Goal: Task Accomplishment & Management: Use online tool/utility

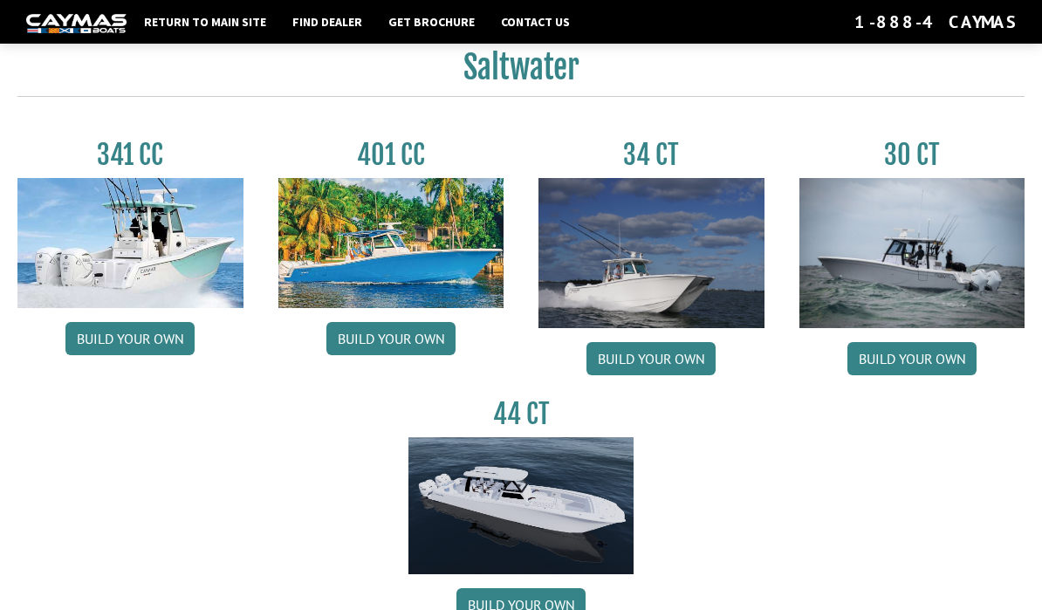
scroll to position [712, 0]
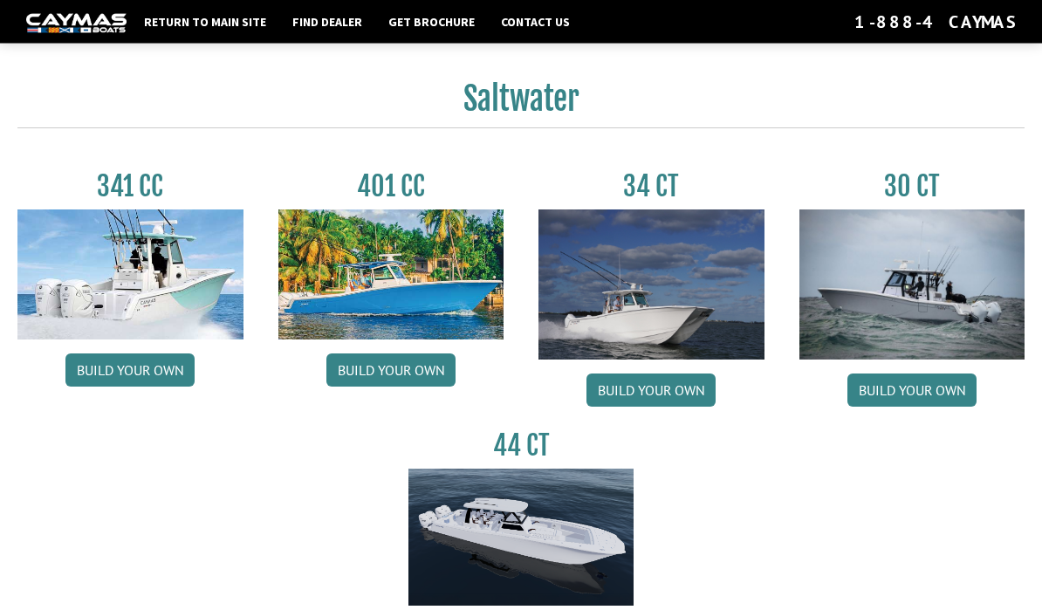
click at [907, 291] on img at bounding box center [912, 285] width 226 height 150
click at [905, 404] on link "Build your own" at bounding box center [911, 390] width 129 height 33
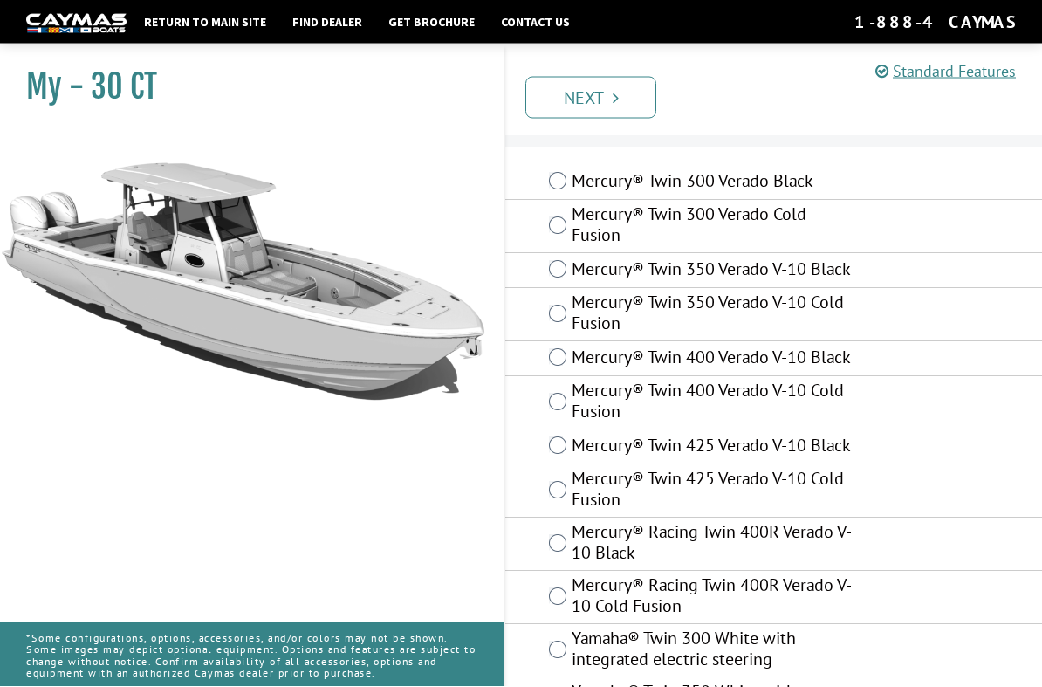
scroll to position [155, 0]
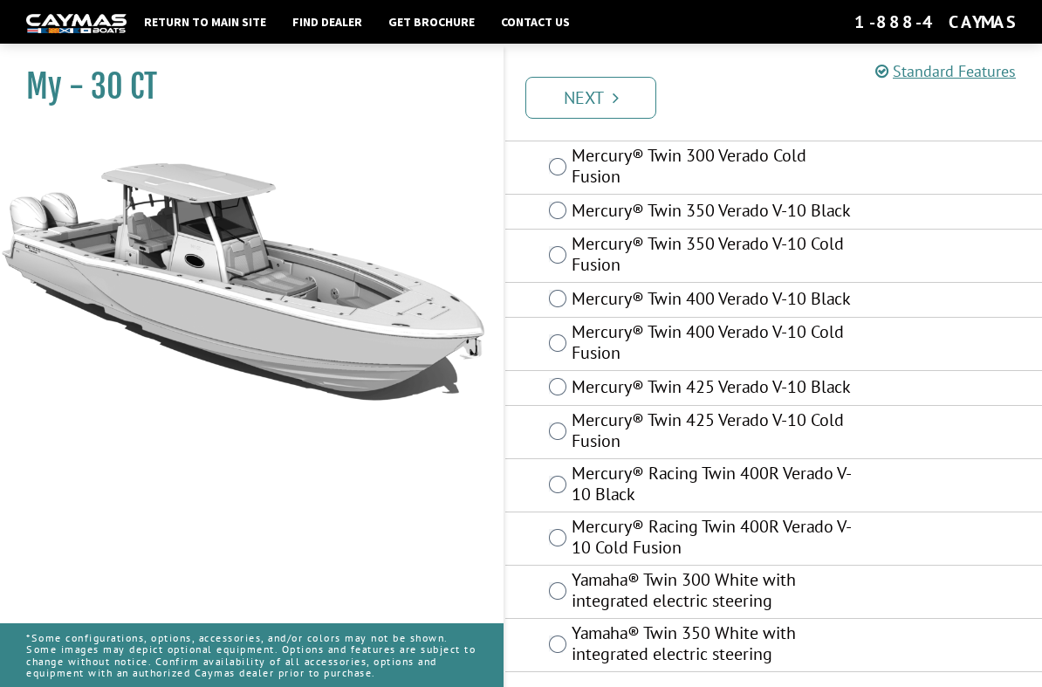
click at [572, 609] on label "Yamaha® Twin 350 White with integrated electric steering" at bounding box center [712, 645] width 280 height 46
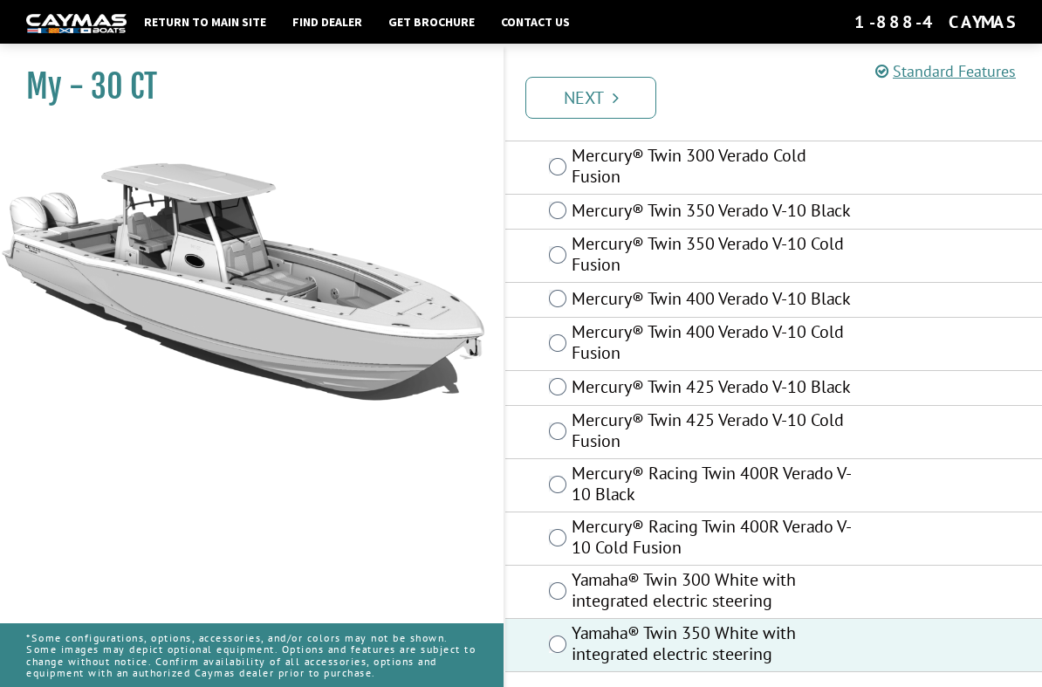
click at [625, 90] on link "Next" at bounding box center [590, 98] width 131 height 42
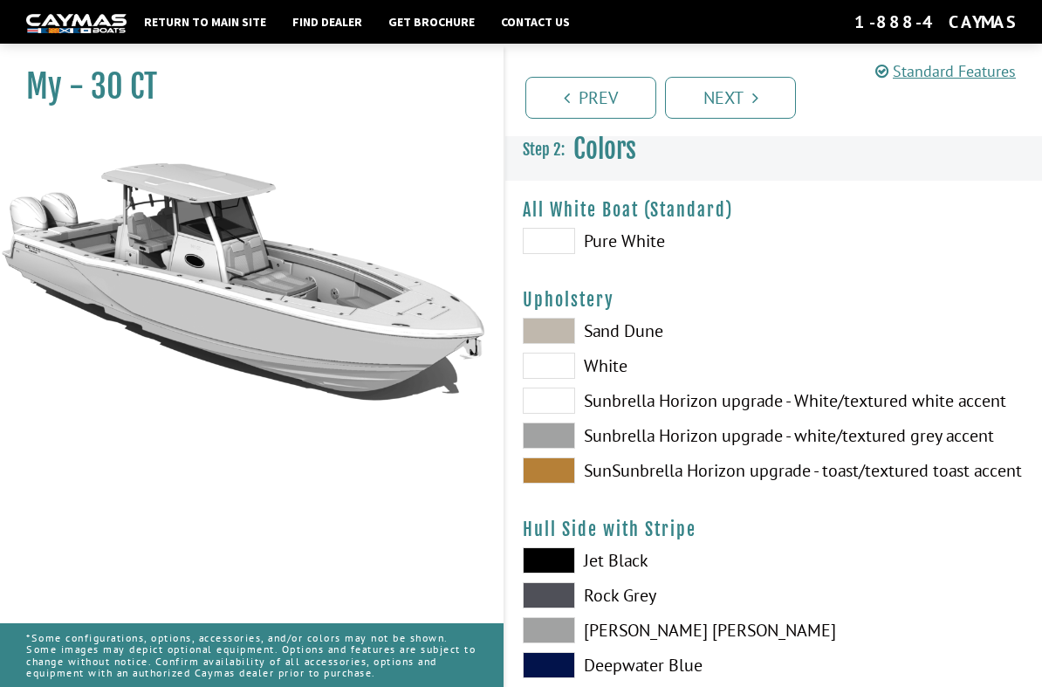
scroll to position [0, 0]
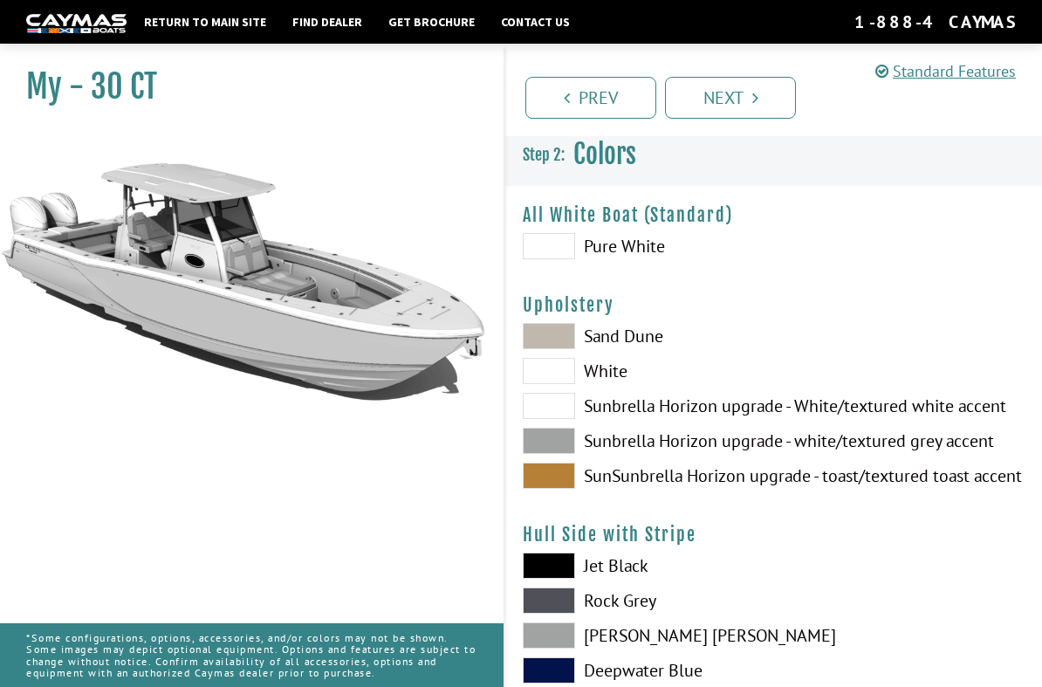
click at [786, 165] on h3 "Colors" at bounding box center [773, 154] width 537 height 65
click at [556, 405] on span at bounding box center [549, 406] width 52 height 26
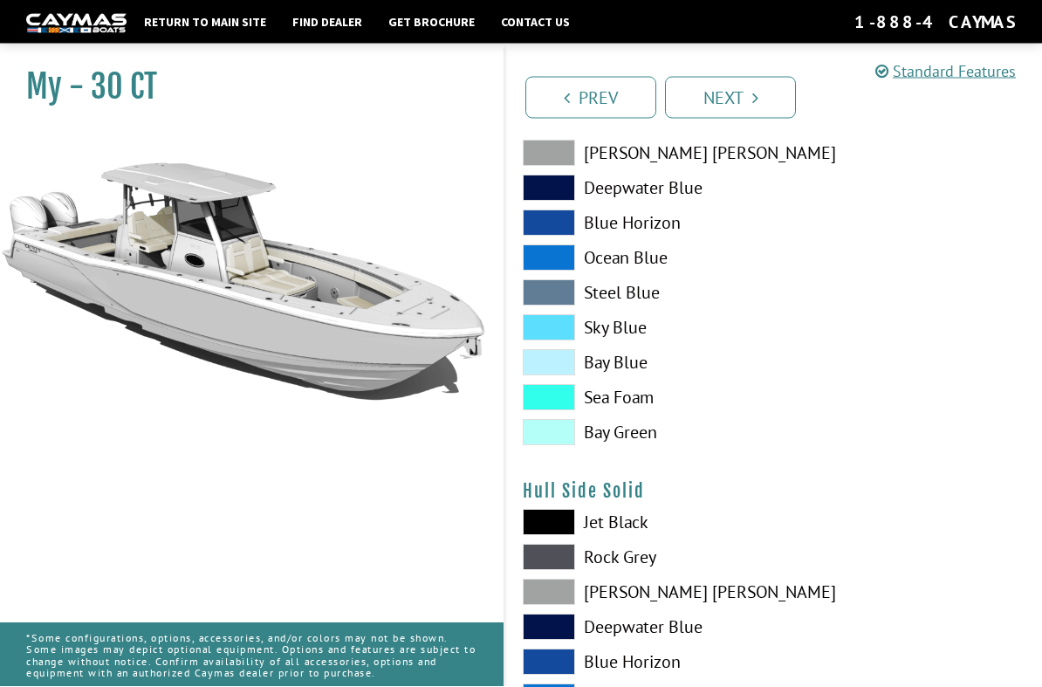
scroll to position [483, 0]
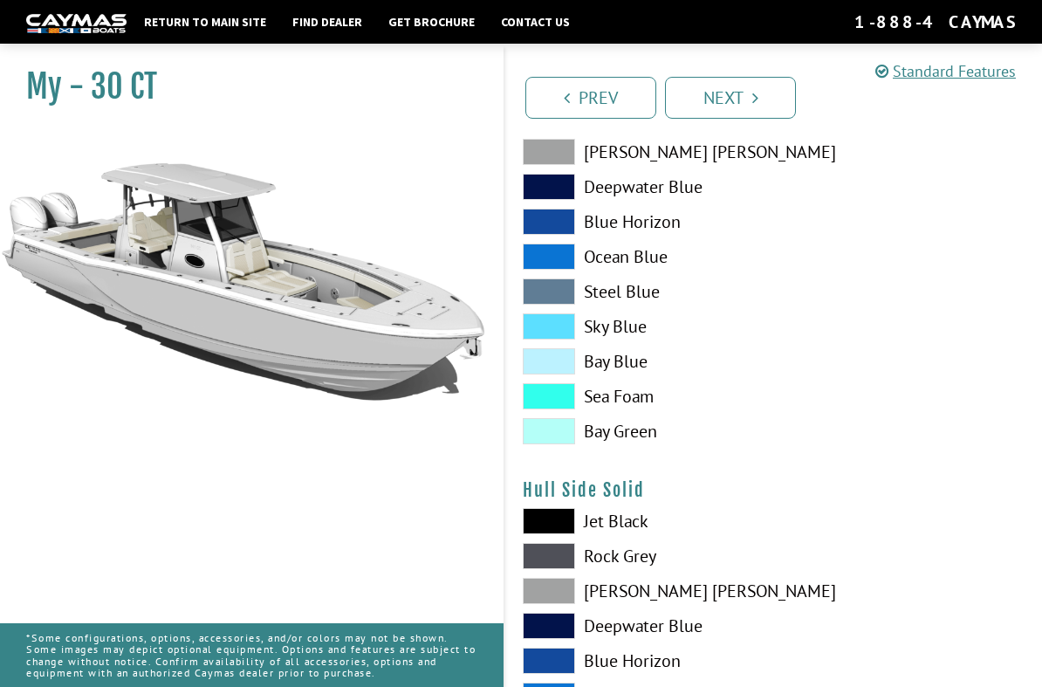
click at [561, 372] on span at bounding box center [549, 361] width 52 height 26
click at [565, 368] on span at bounding box center [549, 361] width 52 height 26
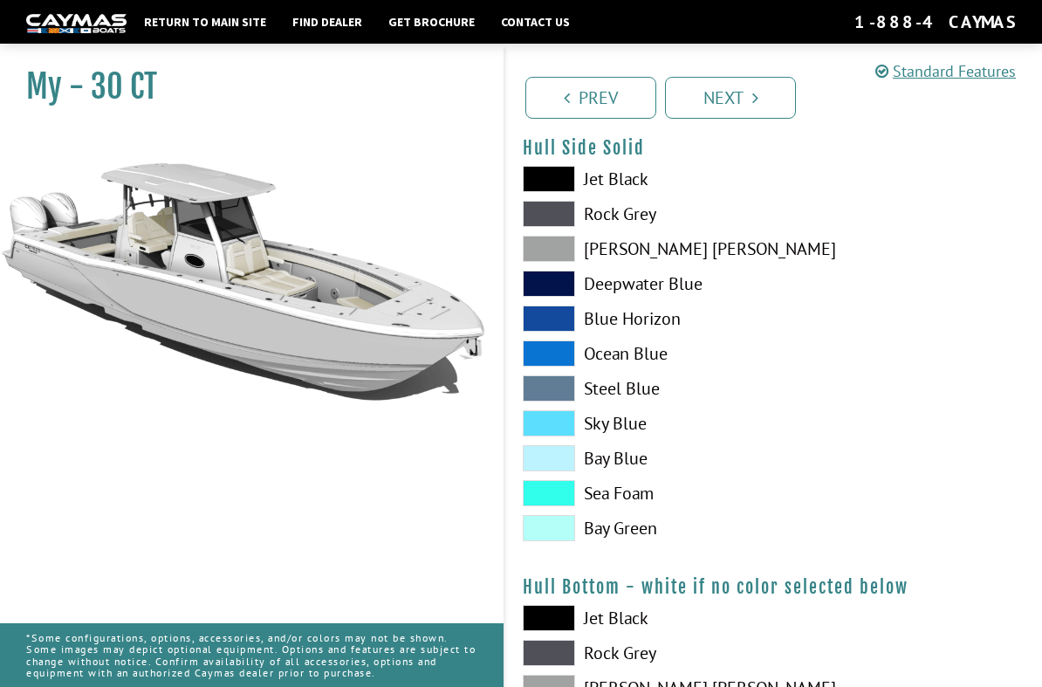
scroll to position [843, 0]
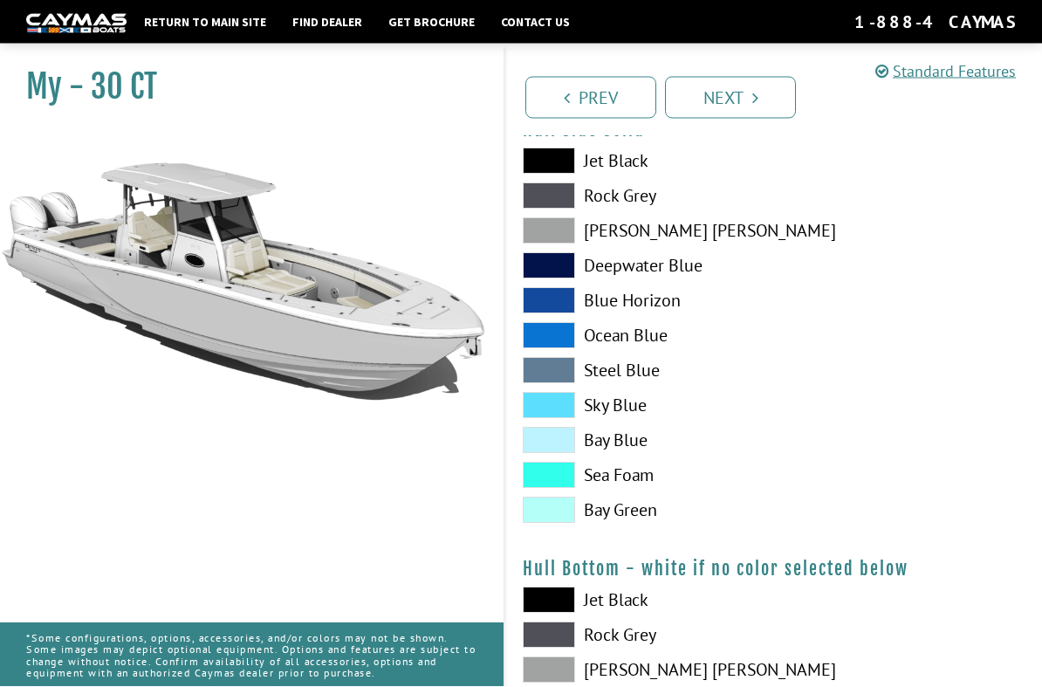
click at [573, 442] on span at bounding box center [549, 441] width 52 height 26
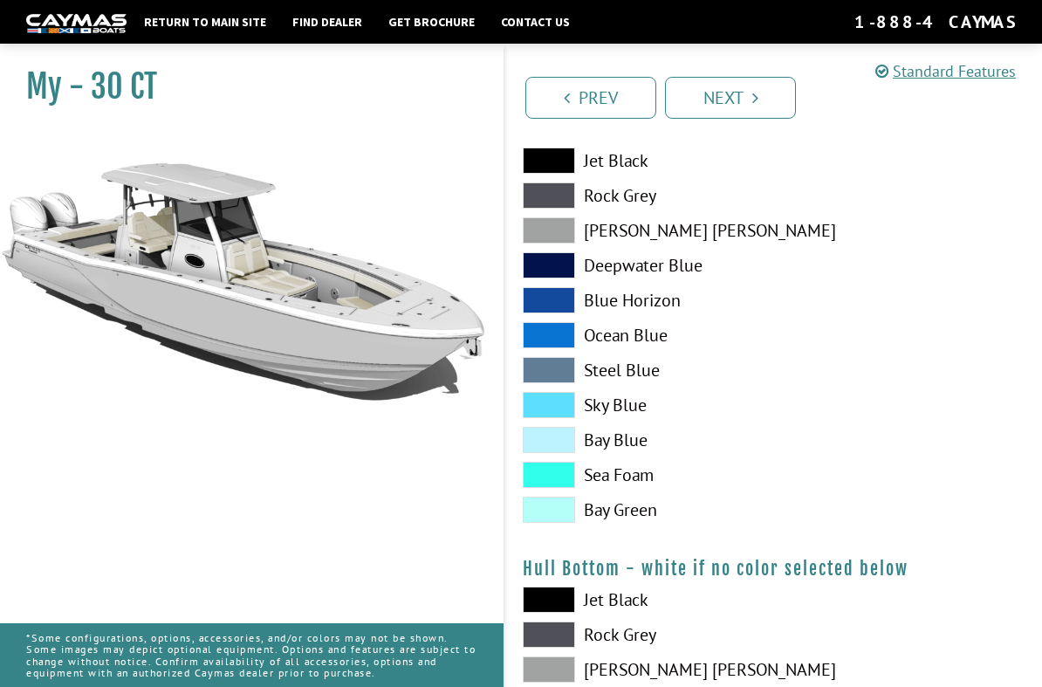
click at [566, 446] on span at bounding box center [549, 440] width 52 height 26
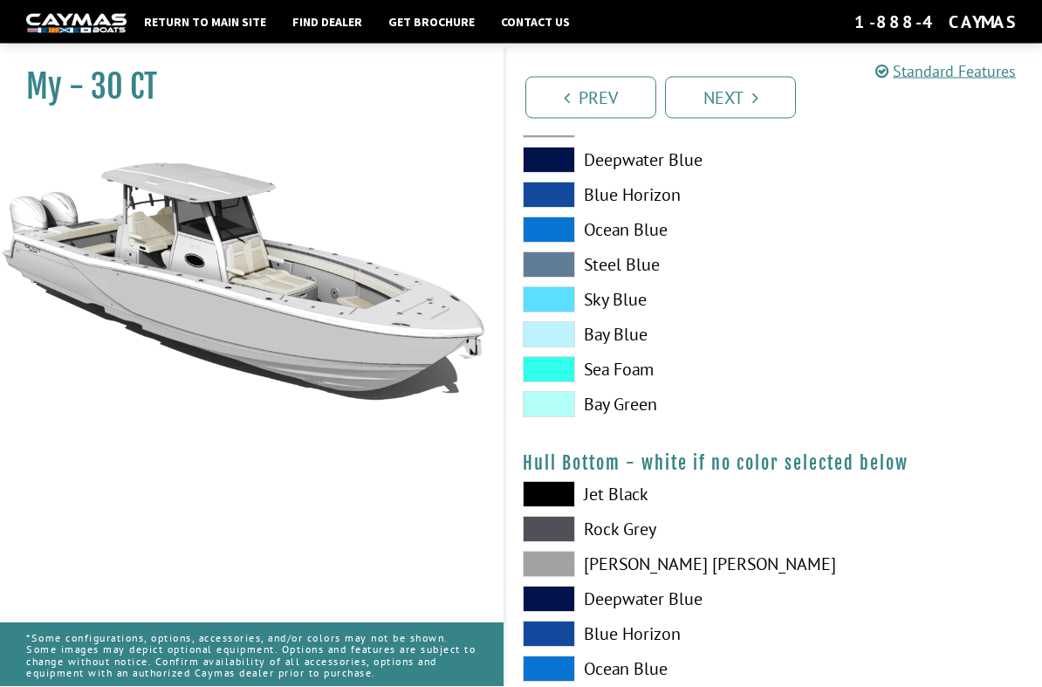
scroll to position [949, 0]
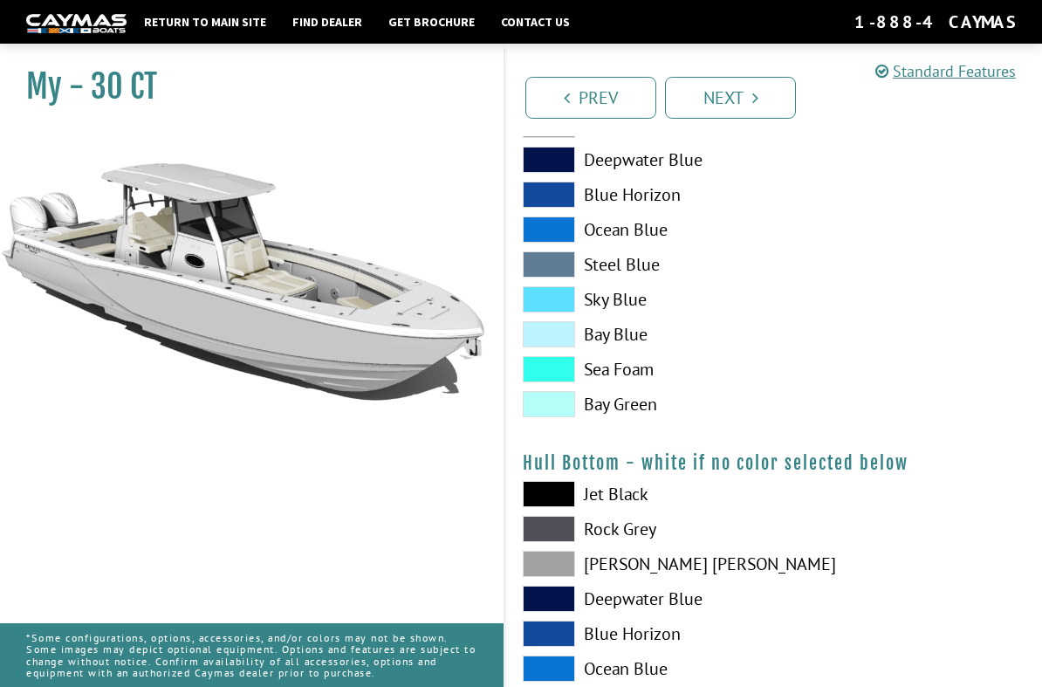
click at [557, 341] on span at bounding box center [549, 334] width 52 height 26
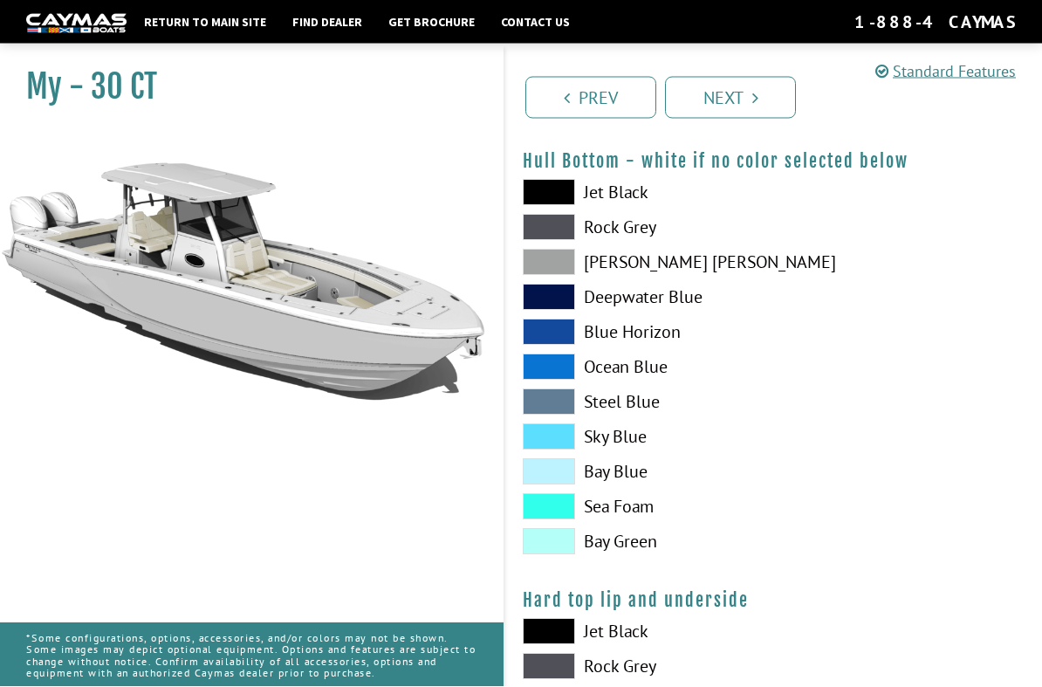
scroll to position [1272, 0]
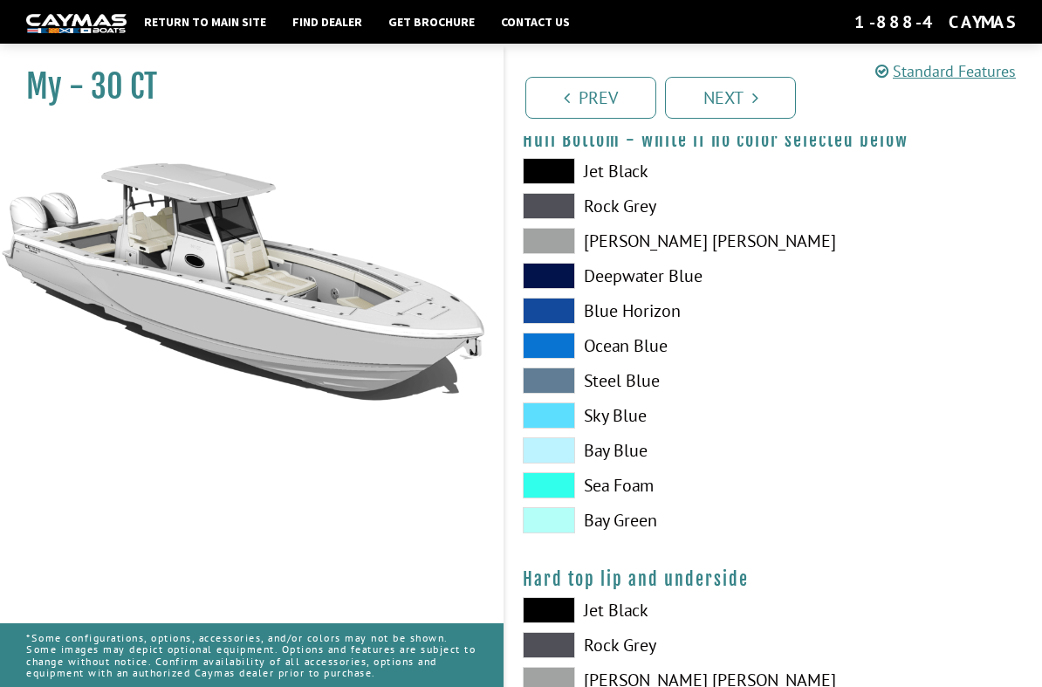
click at [565, 457] on span at bounding box center [549, 450] width 52 height 26
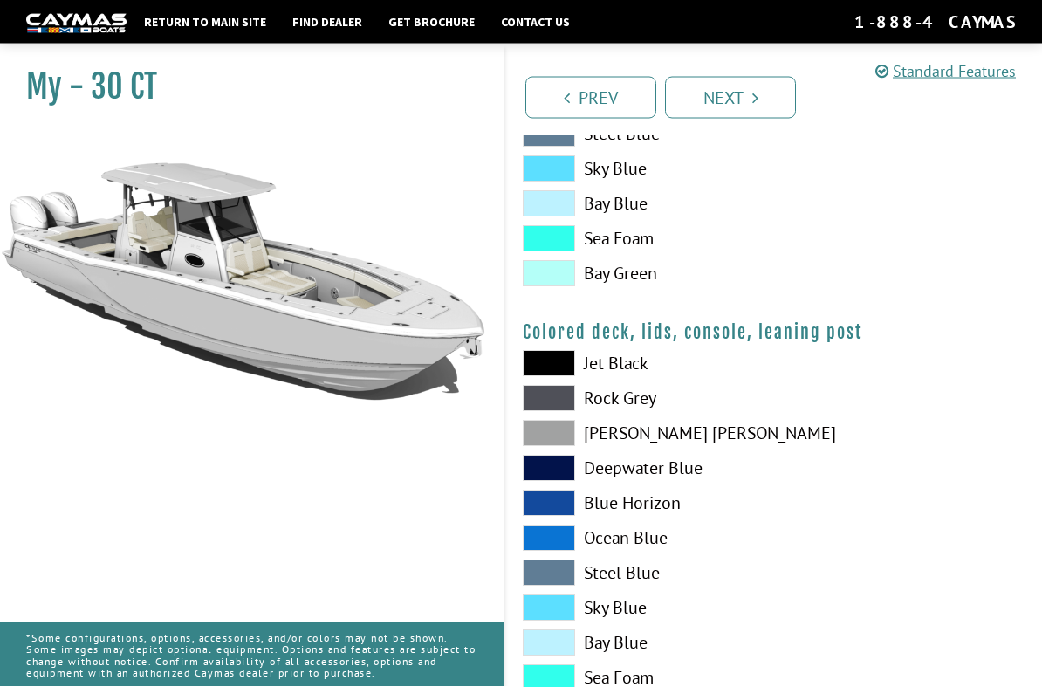
scroll to position [2055, 0]
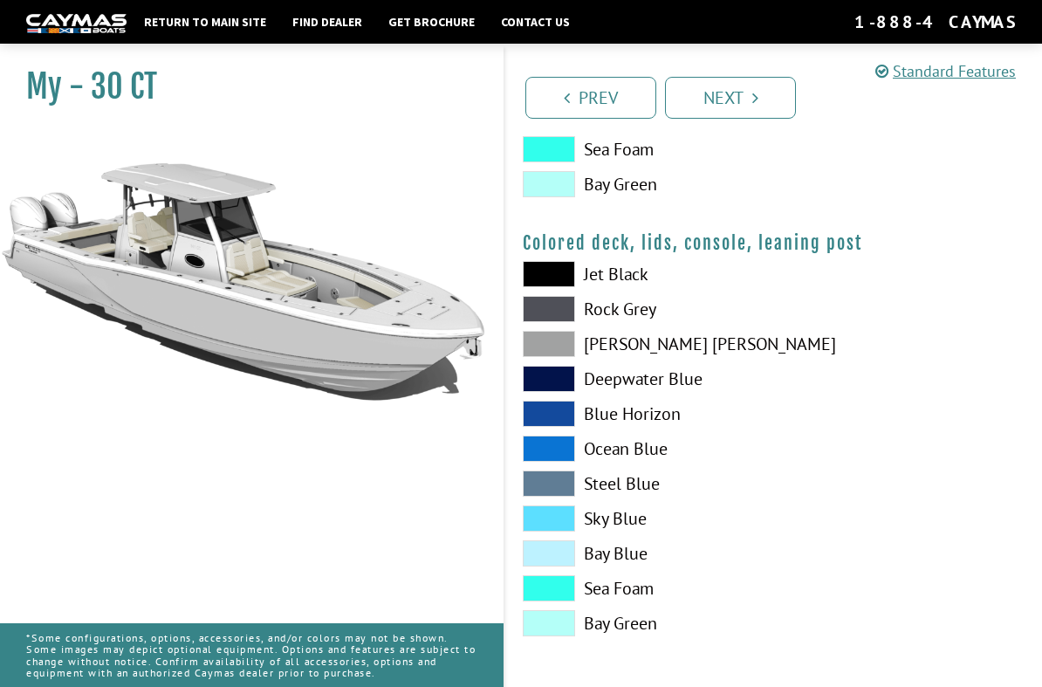
click at [737, 105] on link "Next" at bounding box center [730, 98] width 131 height 42
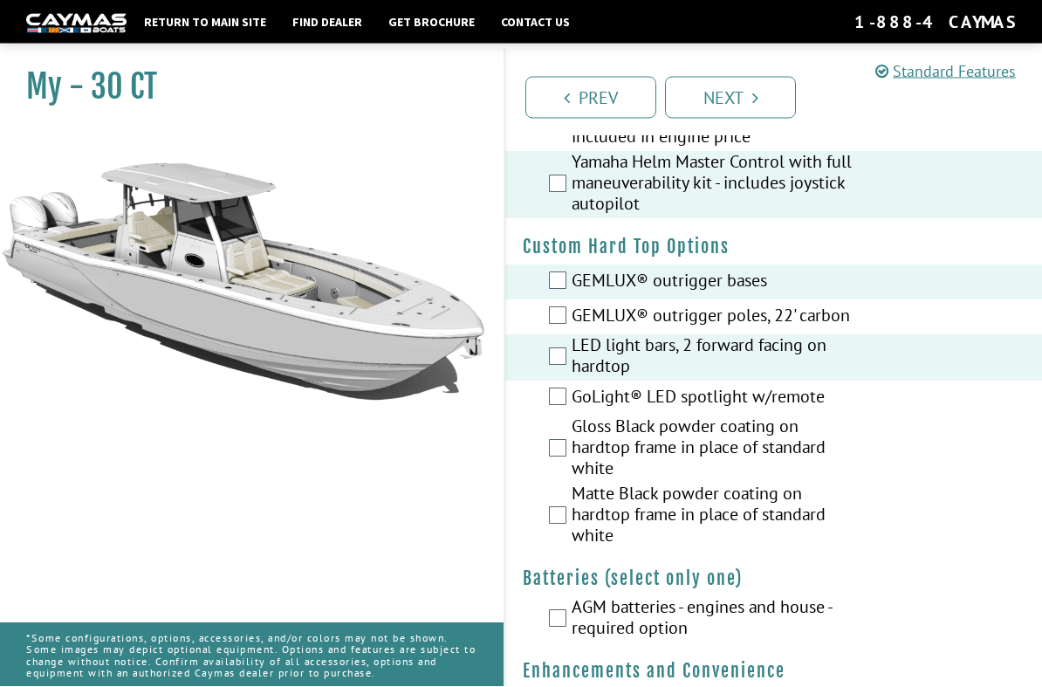
scroll to position [220, 0]
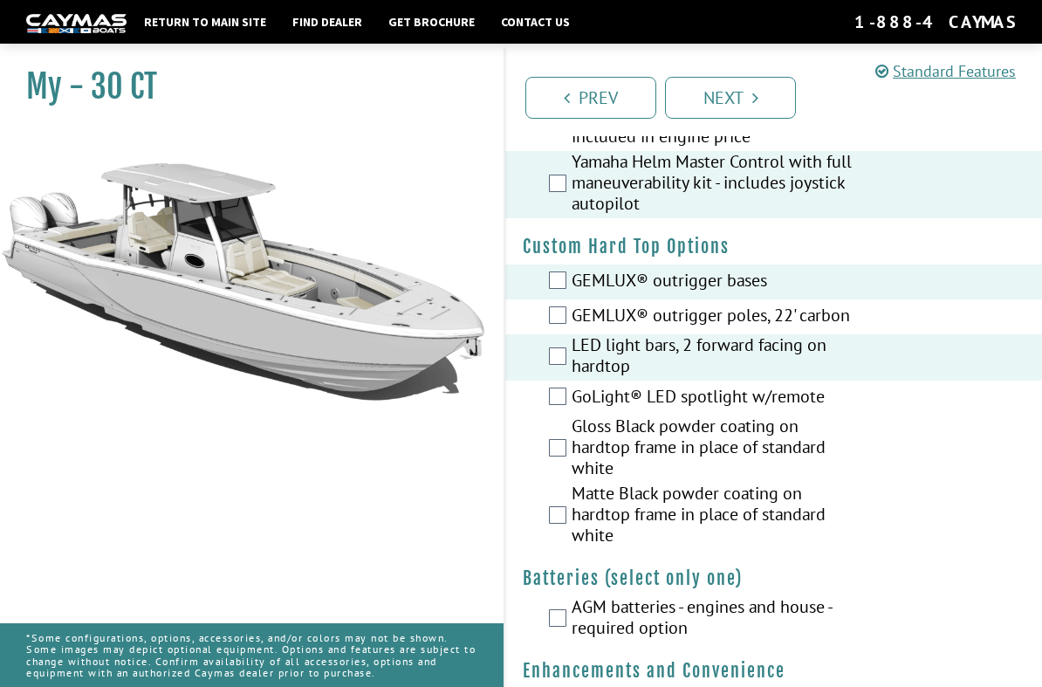
click at [560, 387] on div "GoLight® LED spotlight w/remote" at bounding box center [773, 397] width 537 height 35
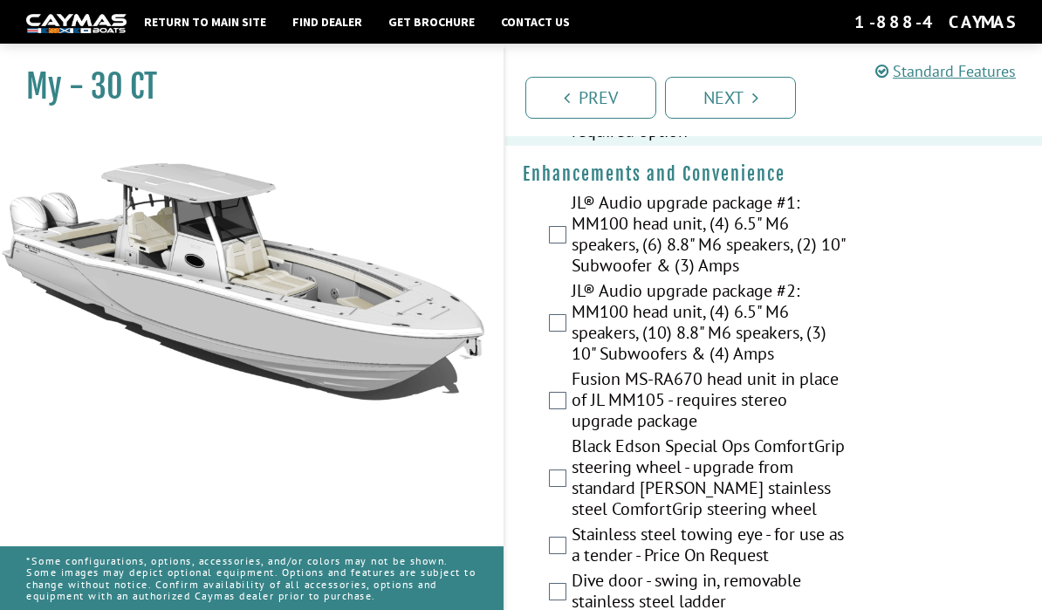
scroll to position [681, 0]
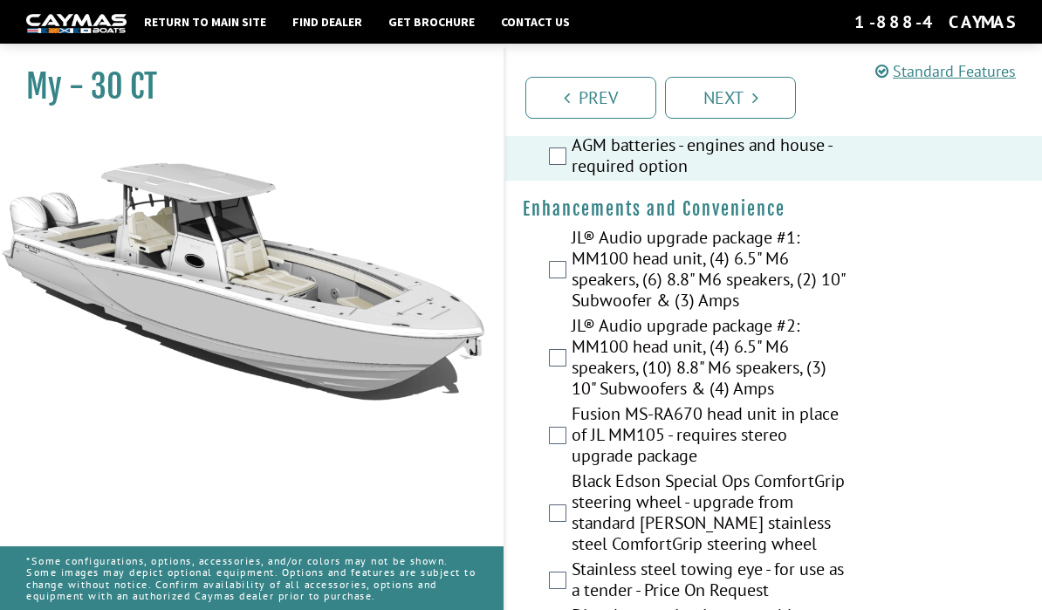
click at [572, 366] on label "JL® Audio upgrade package #2: MM100 head unit, (4) 6.5" M6 speakers, (10) 8.8" …" at bounding box center [712, 359] width 280 height 88
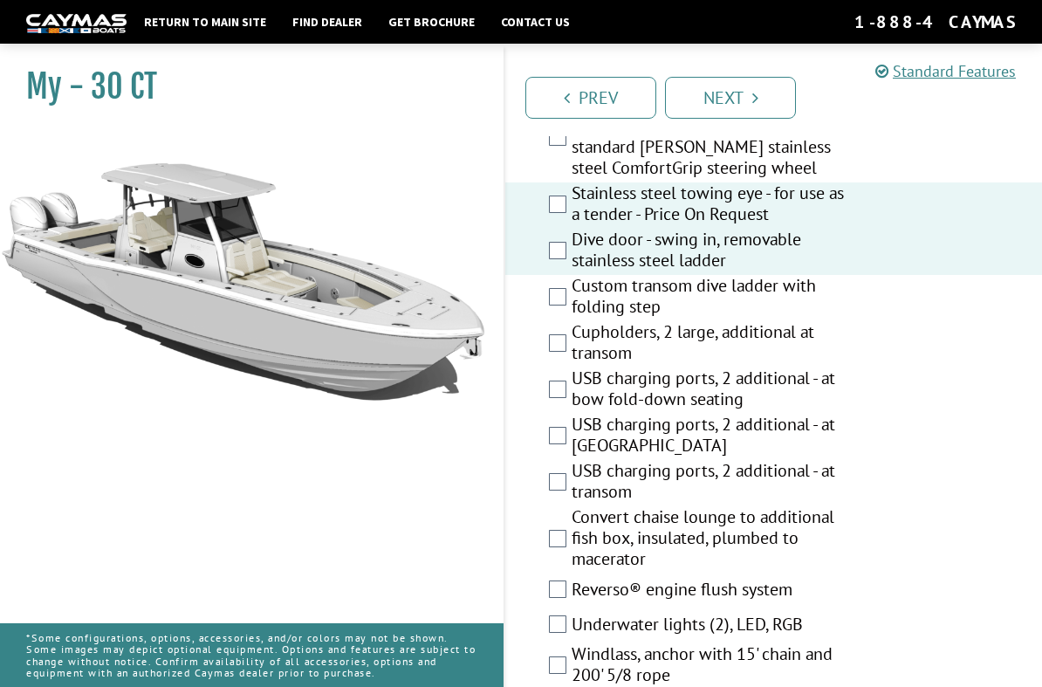
scroll to position [1072, 0]
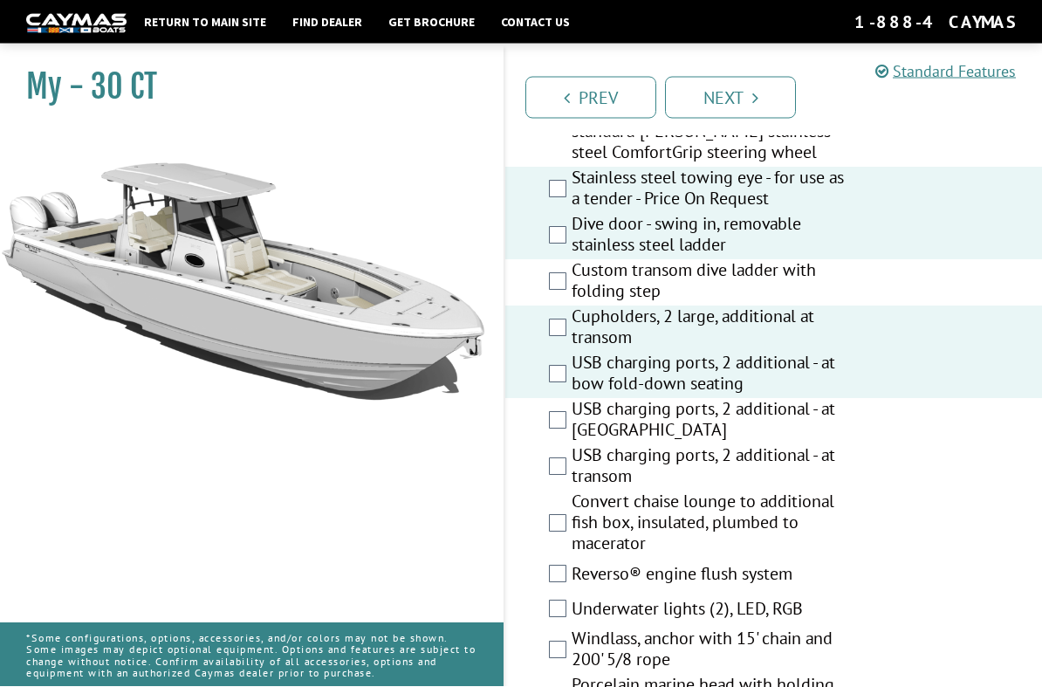
click at [579, 431] on label "USB charging ports, 2 additional - at chaise lounge" at bounding box center [712, 422] width 280 height 46
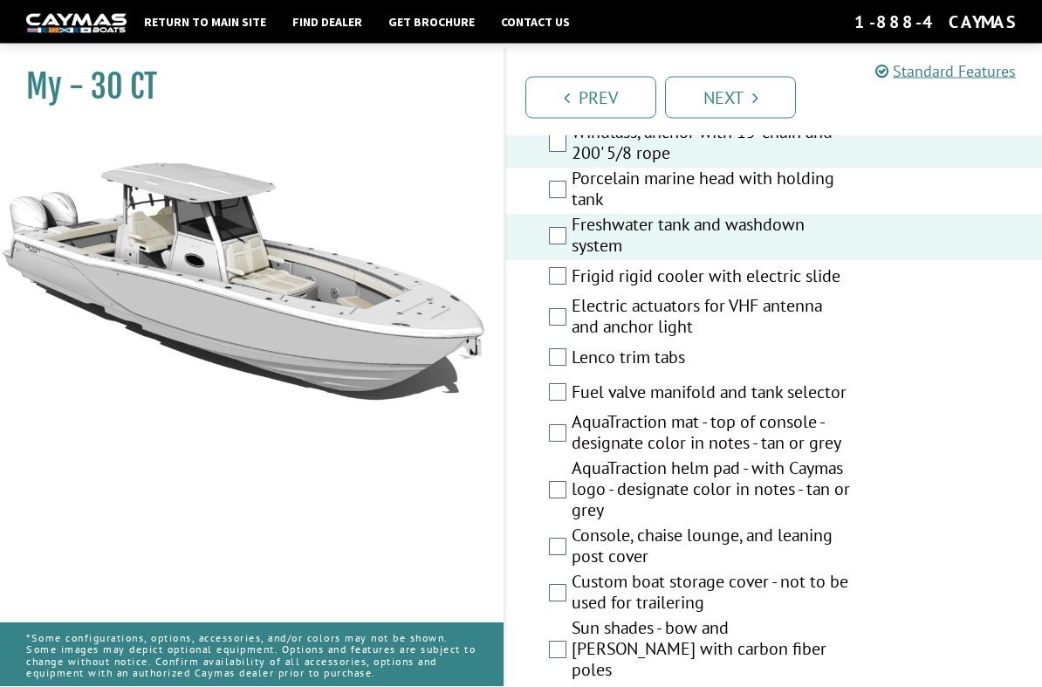
scroll to position [1579, 0]
click at [572, 372] on label "Lenco trim tabs" at bounding box center [712, 358] width 280 height 25
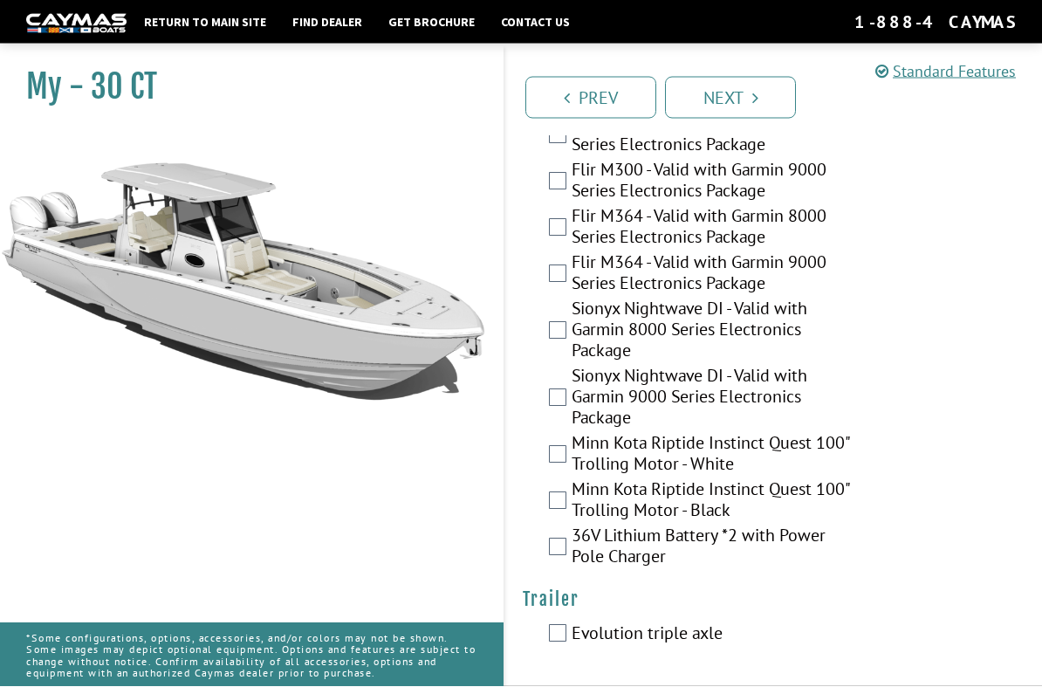
scroll to position [5061, 0]
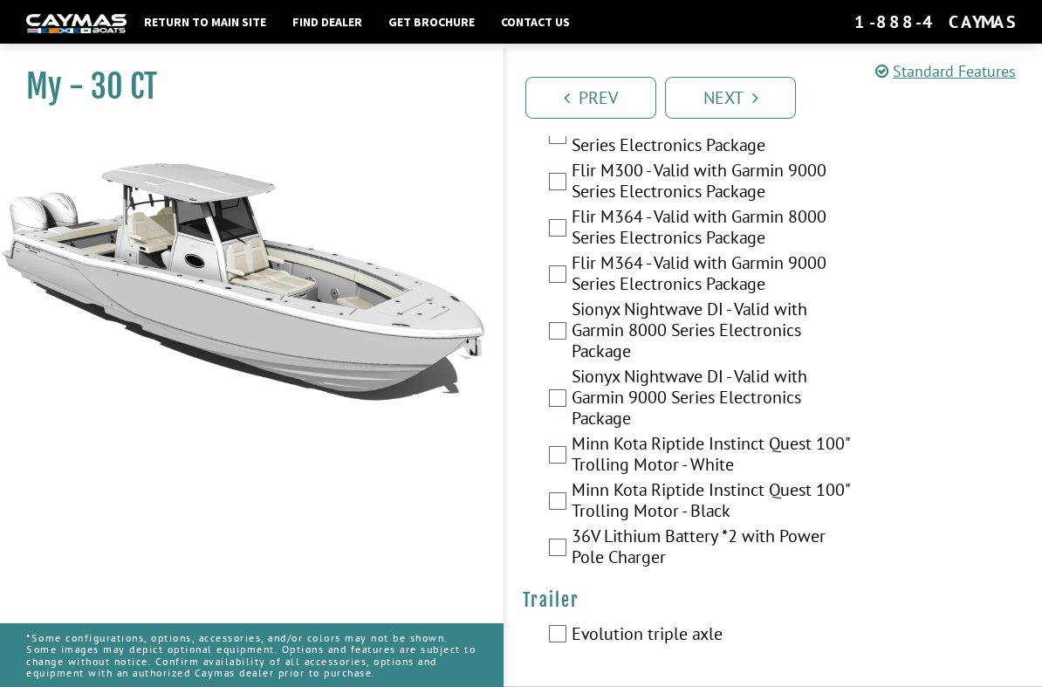
click at [764, 110] on link "Next" at bounding box center [730, 98] width 131 height 42
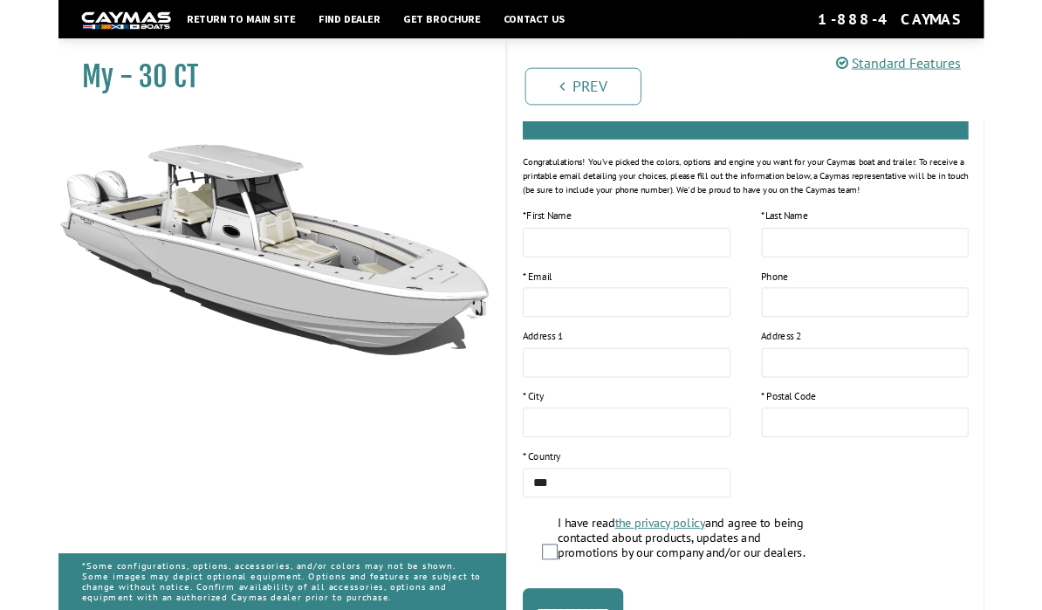
scroll to position [279, 0]
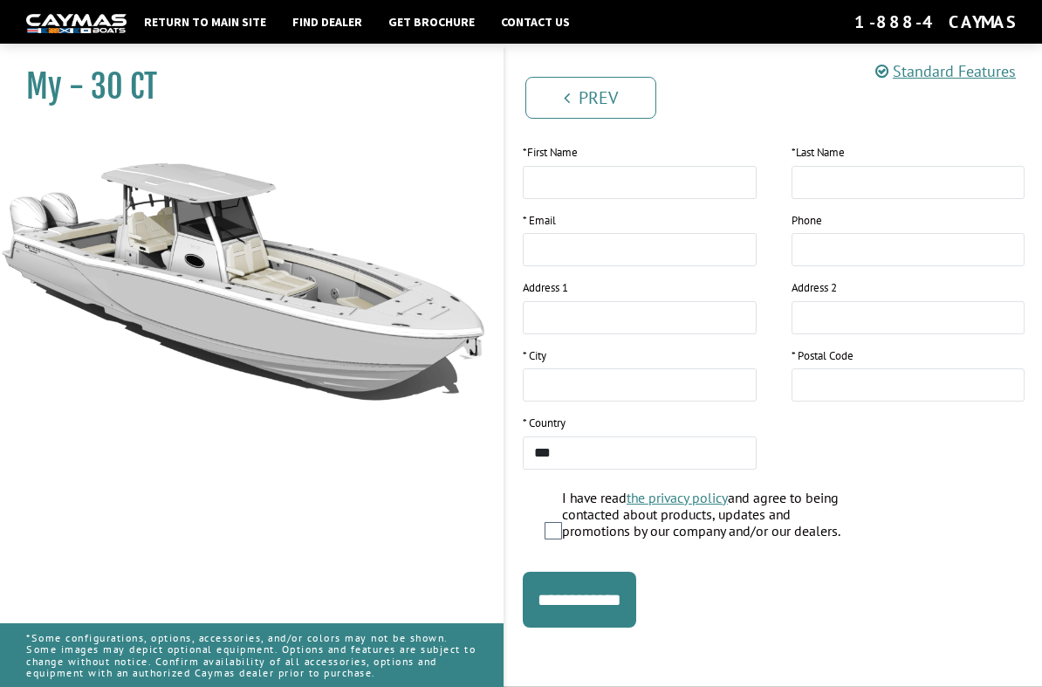
click at [66, 3] on div "Return to main site Find Dealer Get Brochure Contact Us 1-888-4CAYMAS" at bounding box center [521, 22] width 1042 height 44
